Goal: Navigation & Orientation: Find specific page/section

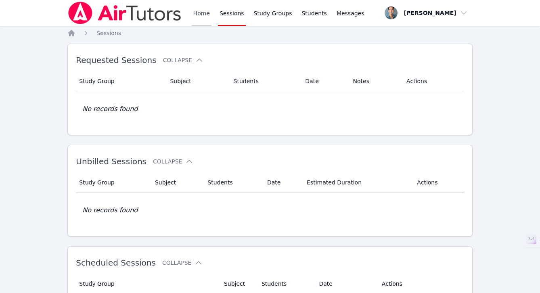
click at [197, 17] on link "Home" at bounding box center [202, 13] width 20 height 26
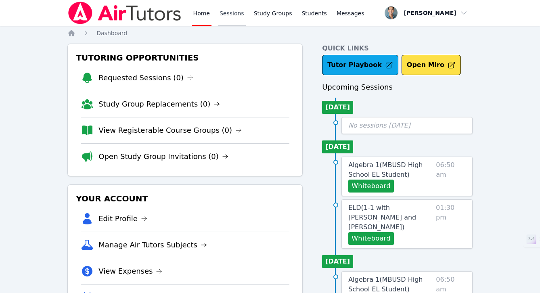
click at [229, 19] on link "Sessions" at bounding box center [232, 13] width 28 height 26
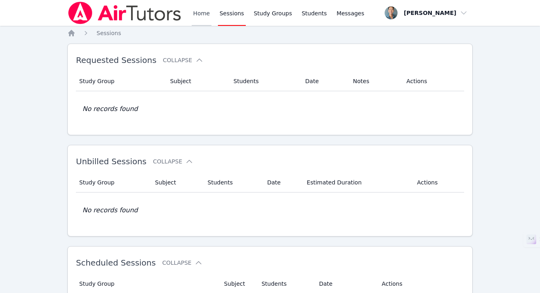
click at [199, 15] on link "Home" at bounding box center [202, 13] width 20 height 26
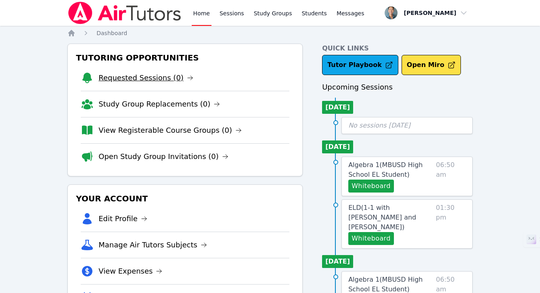
click at [172, 78] on link "Requested Sessions (0)" at bounding box center [146, 77] width 95 height 11
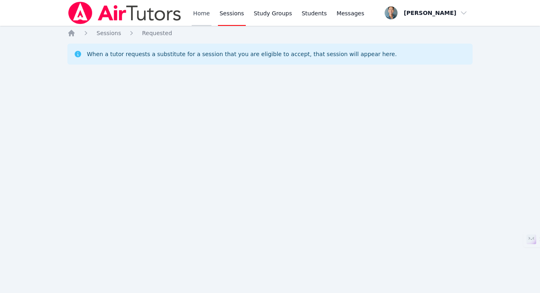
click at [206, 16] on link "Home" at bounding box center [202, 13] width 20 height 26
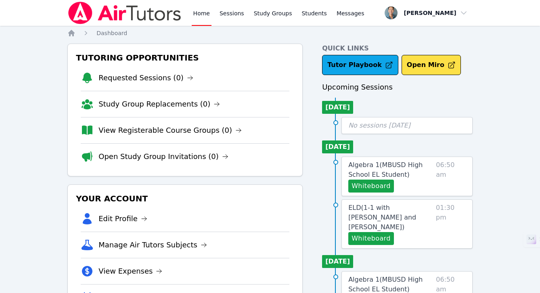
click at [228, 9] on link "Sessions" at bounding box center [232, 13] width 28 height 26
click at [218, 12] on link "Sessions" at bounding box center [232, 13] width 28 height 26
click at [206, 15] on link "Home" at bounding box center [202, 13] width 20 height 26
click at [231, 14] on link "Sessions" at bounding box center [232, 13] width 28 height 26
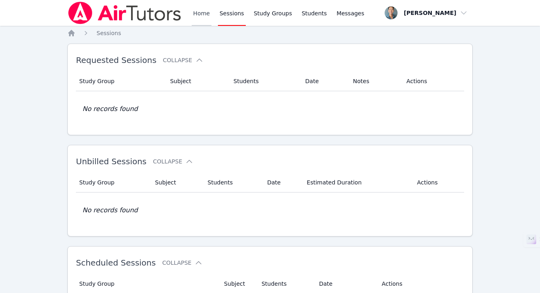
click at [194, 14] on link "Home" at bounding box center [202, 13] width 20 height 26
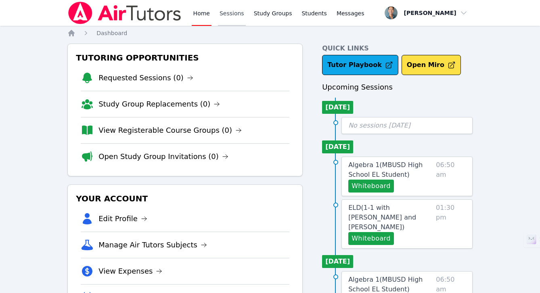
click at [232, 10] on link "Sessions" at bounding box center [232, 13] width 28 height 26
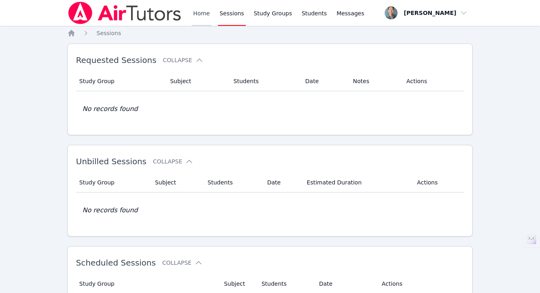
click at [204, 12] on link "Home" at bounding box center [202, 13] width 20 height 26
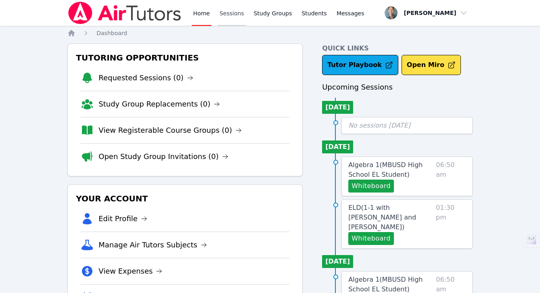
click at [221, 14] on link "Sessions" at bounding box center [232, 13] width 28 height 26
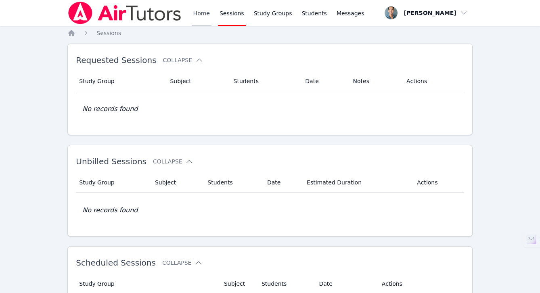
click at [196, 17] on link "Home" at bounding box center [202, 13] width 20 height 26
